Goal: Task Accomplishment & Management: Manage account settings

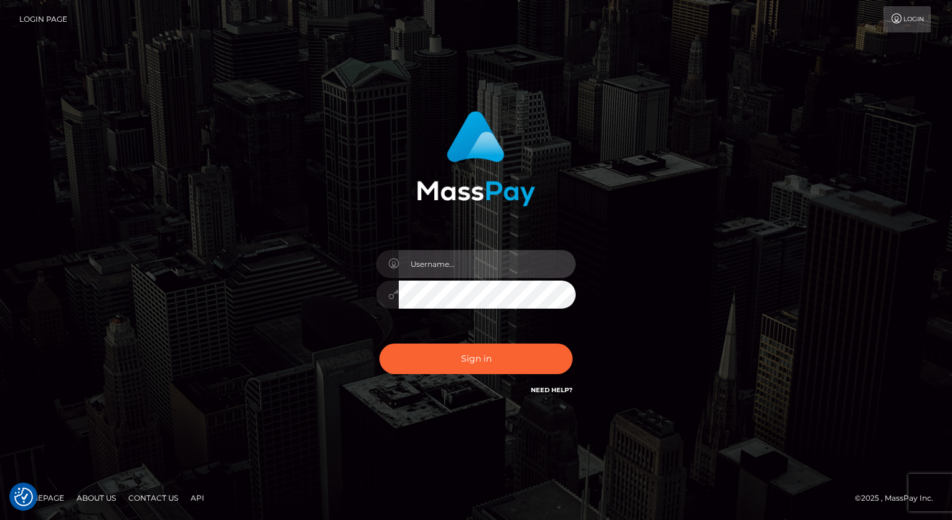
click at [427, 257] on input "text" at bounding box center [487, 264] width 177 height 28
type input "[PERSON_NAME].luminaryplay"
click at [380, 343] on button "Sign in" at bounding box center [476, 358] width 193 height 31
click at [484, 265] on input "text" at bounding box center [487, 264] width 177 height 28
type input "Arlene.luminaryplay"
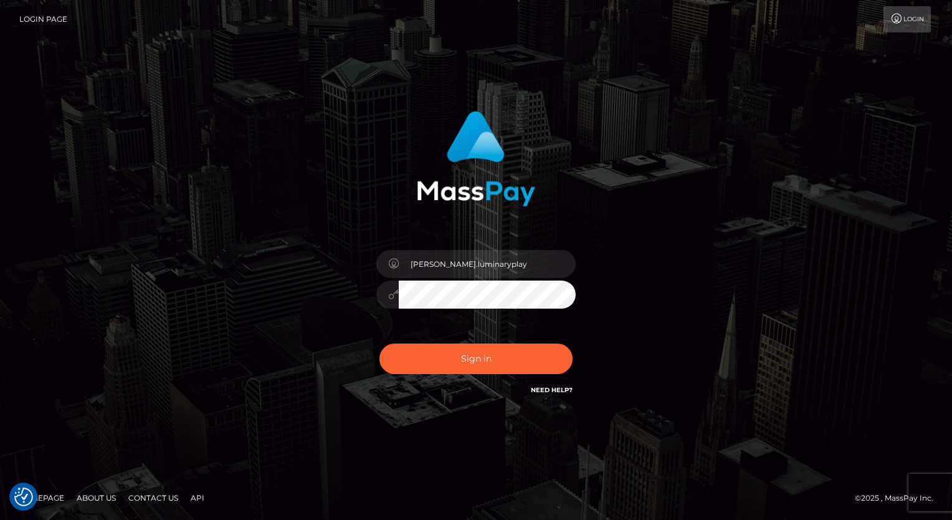
click at [380, 343] on button "Sign in" at bounding box center [476, 358] width 193 height 31
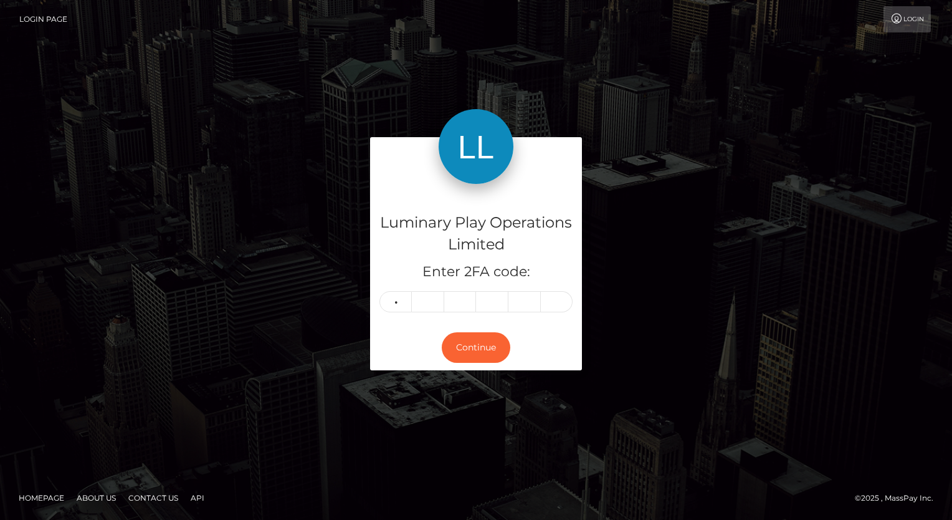
type input "3"
type input "0"
type input "1"
type input "0"
type input "2"
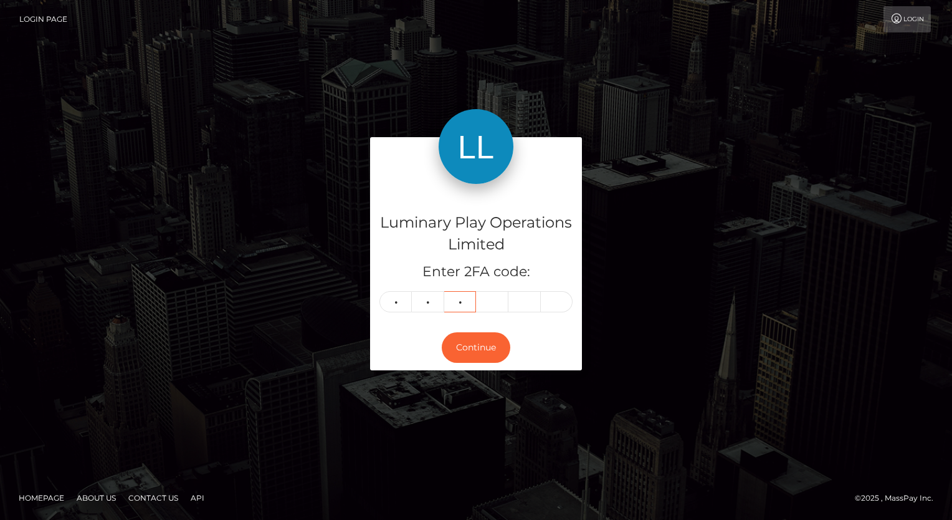
type input "4"
type input "7"
type input "3"
type input "9"
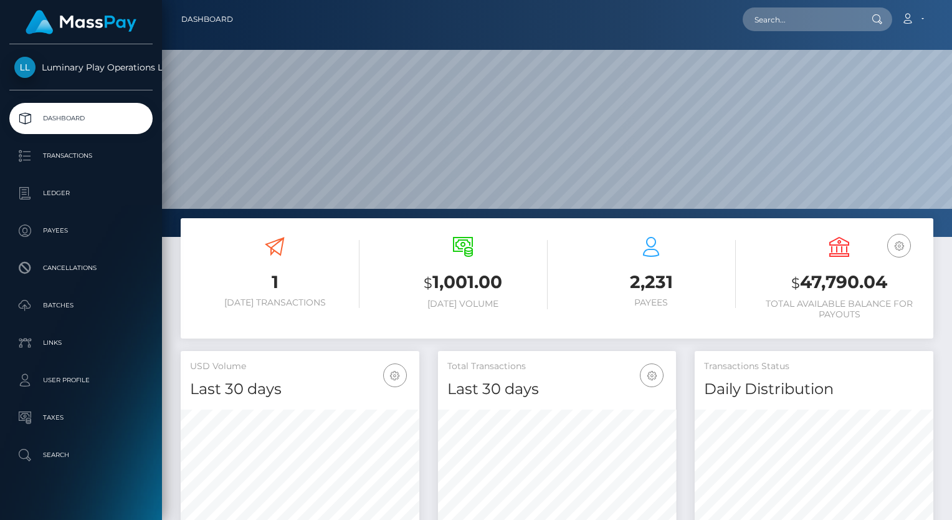
scroll to position [221, 239]
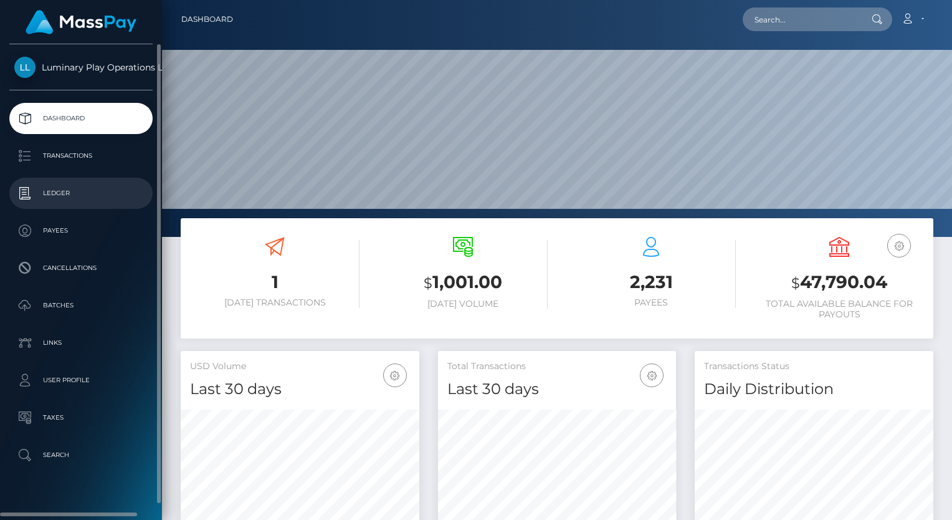
click at [49, 198] on p "Ledger" at bounding box center [80, 193] width 133 height 19
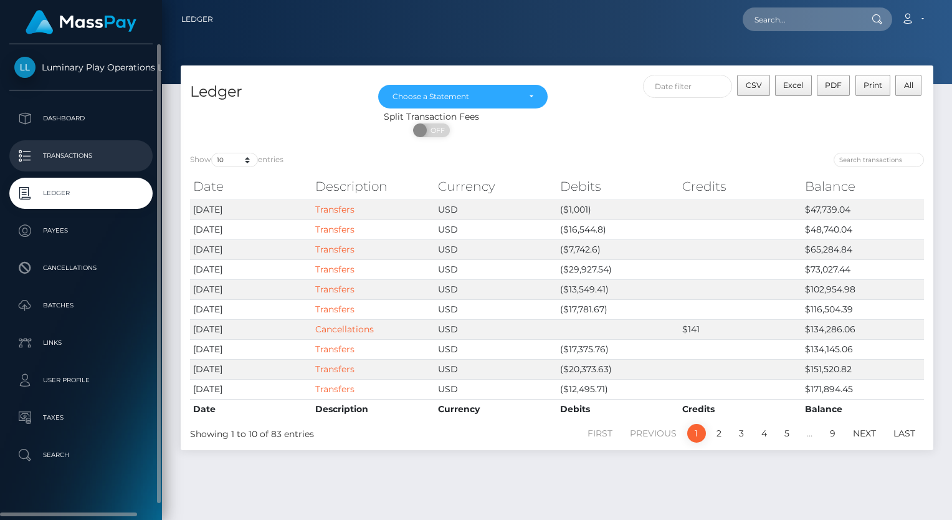
click at [75, 153] on p "Transactions" at bounding box center [80, 155] width 133 height 19
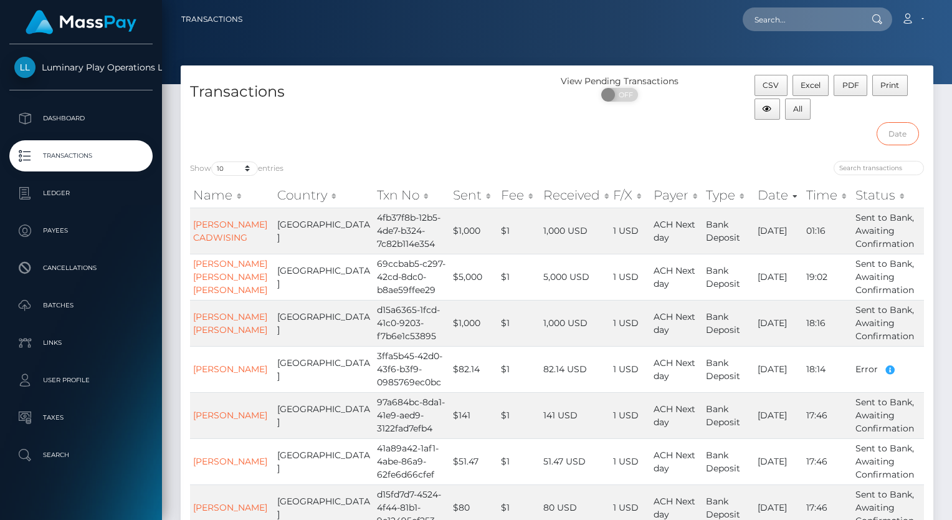
click at [908, 136] on input "text" at bounding box center [898, 133] width 42 height 23
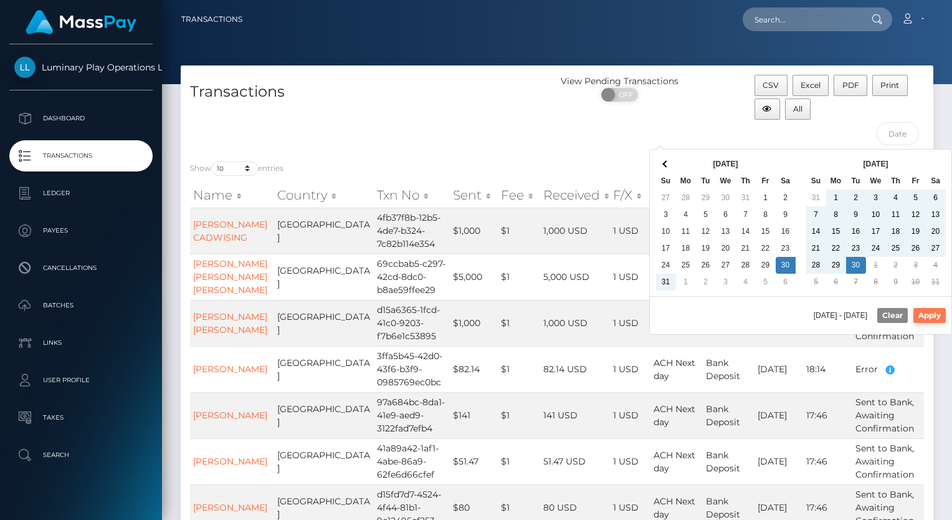
click at [932, 313] on button "Apply" at bounding box center [930, 315] width 32 height 15
type input "[DATE] - [DATE]"
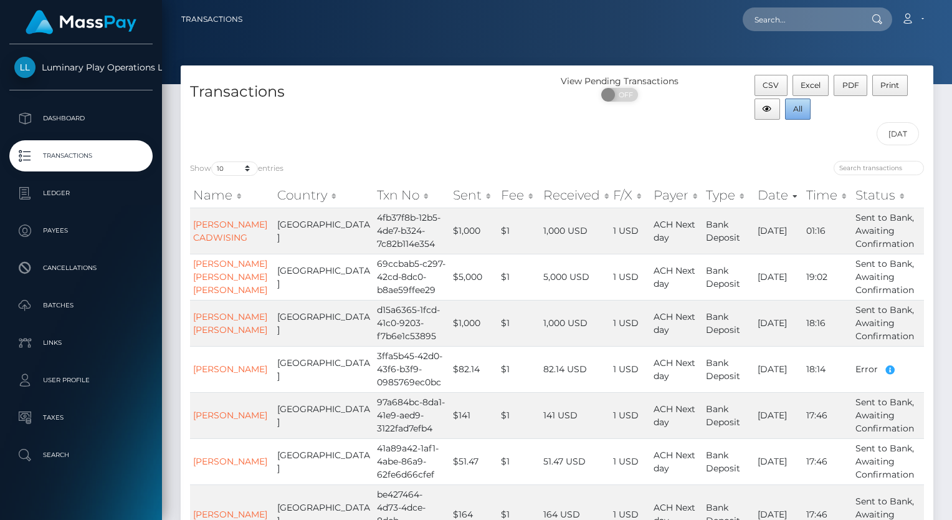
click at [796, 112] on span "All" at bounding box center [797, 108] width 9 height 9
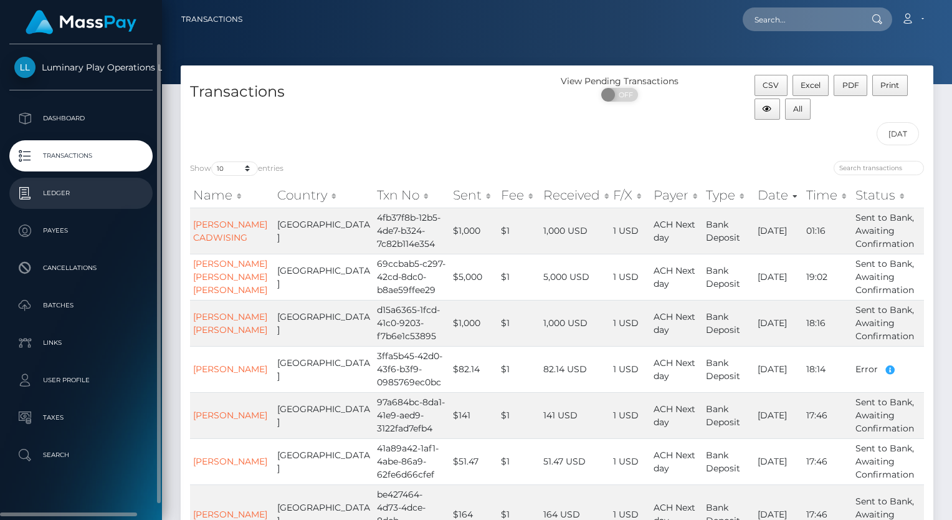
click at [75, 193] on p "Ledger" at bounding box center [80, 193] width 133 height 19
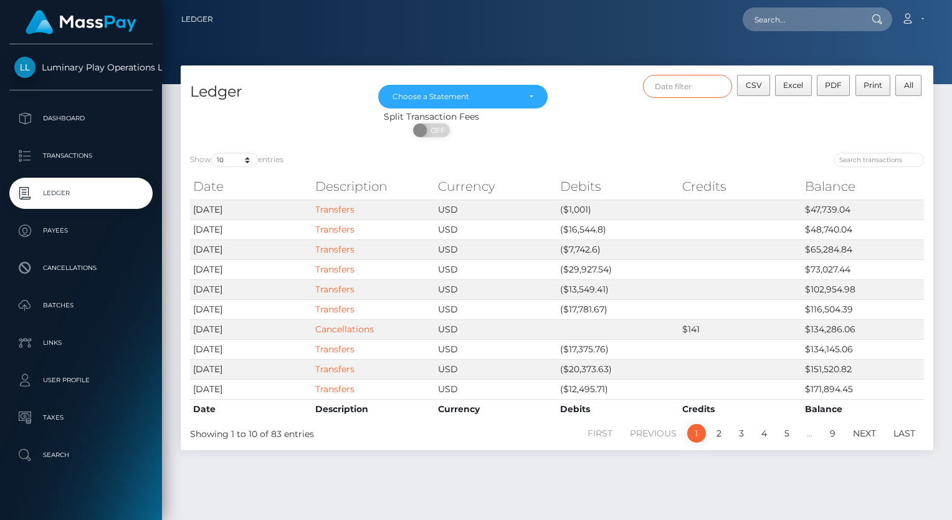
click at [700, 84] on input "text" at bounding box center [688, 86] width 90 height 23
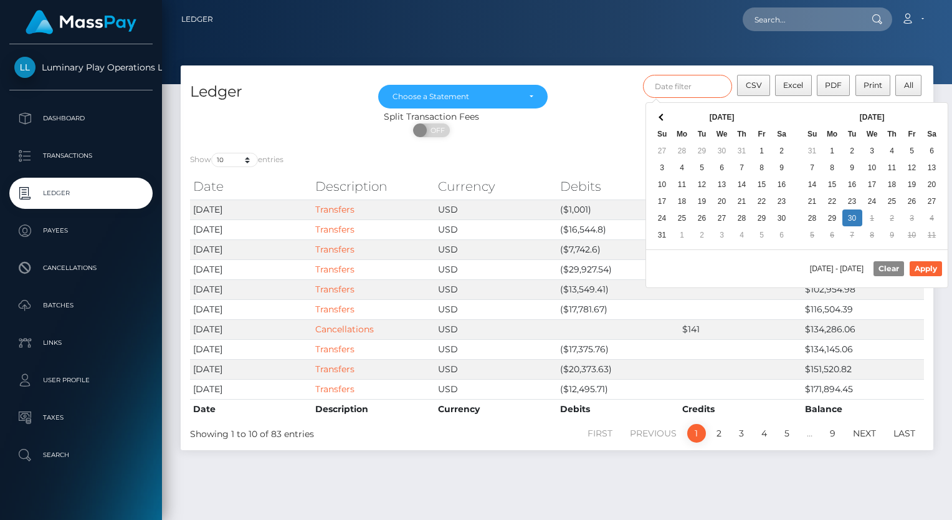
type input "09/01/2025 - 09/30/2025"
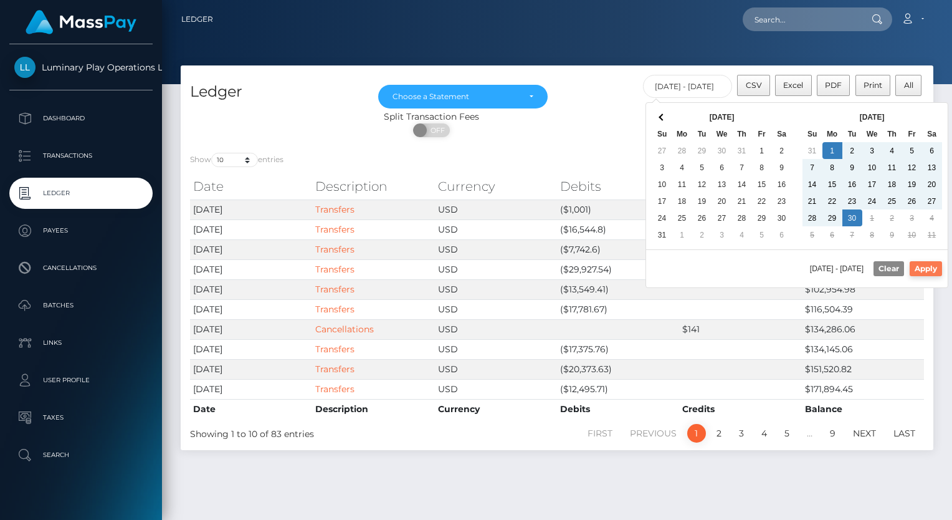
click at [928, 262] on button "Apply" at bounding box center [926, 268] width 32 height 15
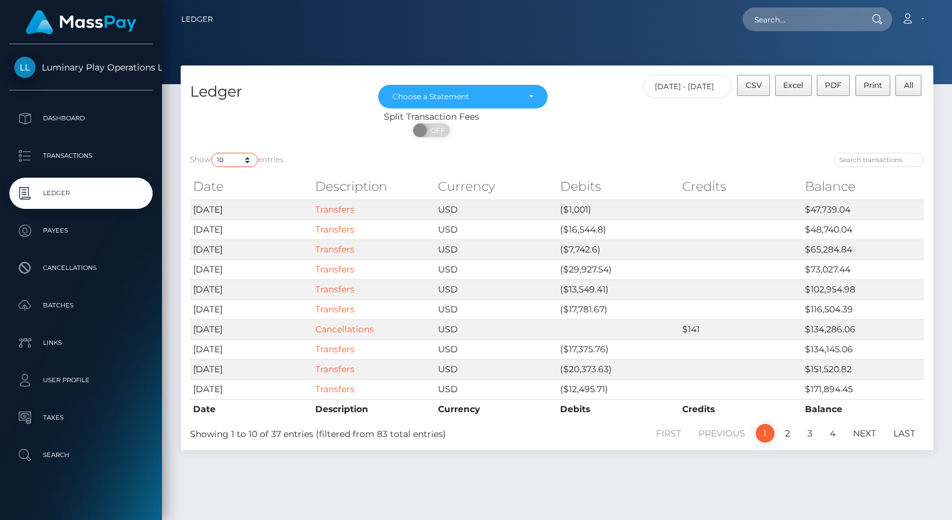
click at [230, 156] on select "10 25 50 100 250" at bounding box center [234, 160] width 47 height 14
select select "100"
click at [213, 153] on select "10 25 50 100 250" at bounding box center [234, 160] width 47 height 14
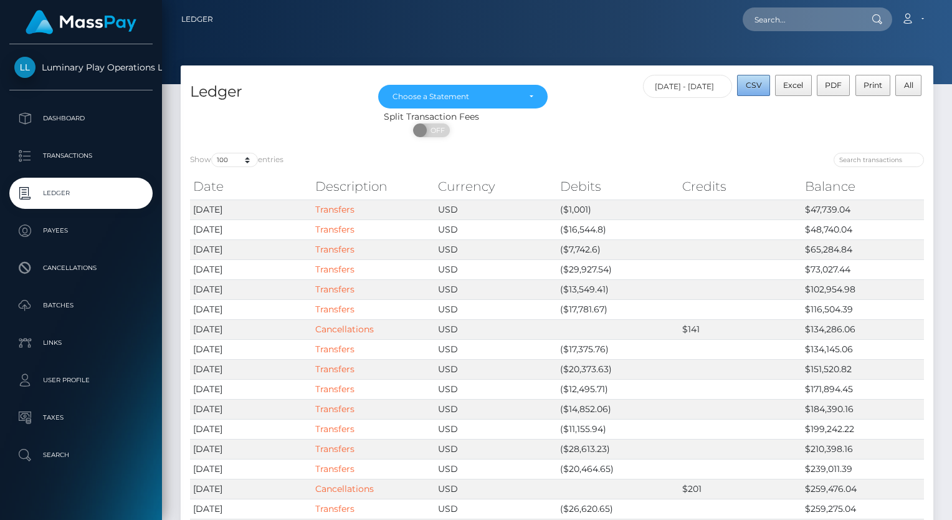
click at [758, 84] on span "CSV" at bounding box center [754, 84] width 16 height 9
click at [525, 98] on div "Choose a Statement" at bounding box center [463, 97] width 141 height 10
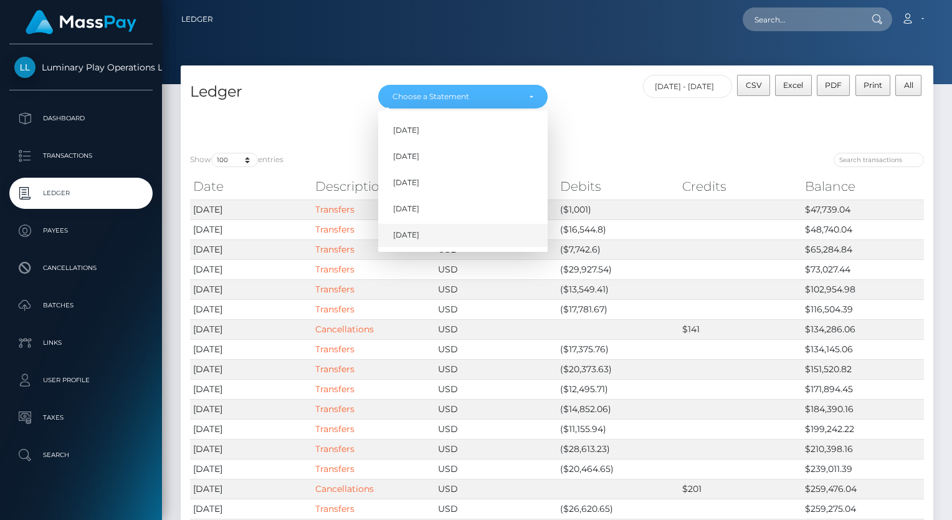
click at [414, 236] on span "Sep 2025" at bounding box center [406, 235] width 26 height 11
select select "Sep 2025"
